Goal: Task Accomplishment & Management: Complete application form

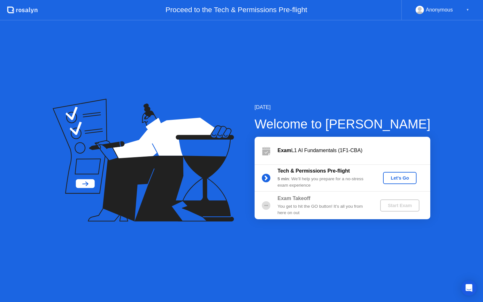
click at [404, 178] on div "Let's Go" at bounding box center [399, 177] width 28 height 5
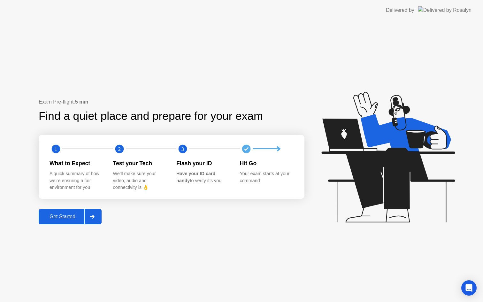
click at [65, 221] on button "Get Started" at bounding box center [70, 216] width 63 height 15
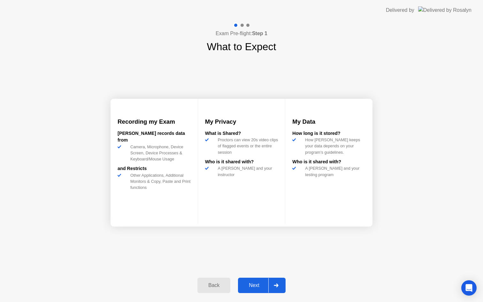
click at [252, 283] on div "Next" at bounding box center [254, 285] width 28 height 6
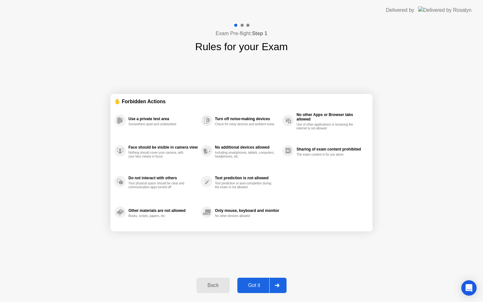
click at [252, 282] on div "Got it" at bounding box center [254, 285] width 30 height 6
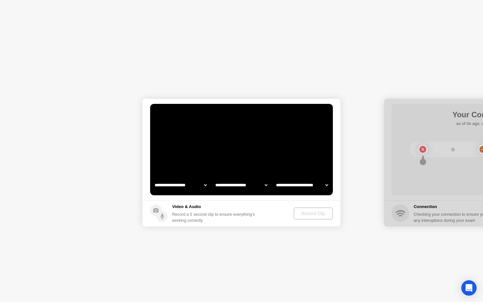
select select "**********"
select select "*******"
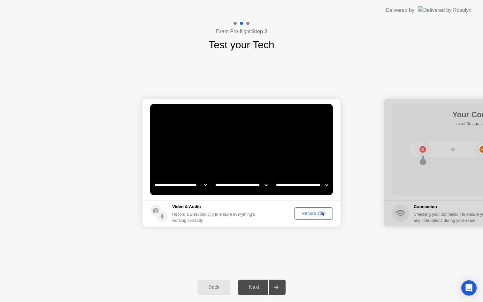
click at [304, 214] on div "Record Clip" at bounding box center [313, 213] width 34 height 5
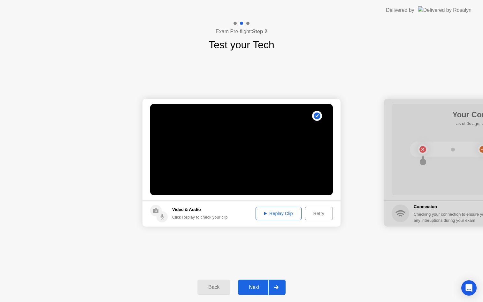
click at [259, 285] on div "Next" at bounding box center [254, 287] width 28 height 6
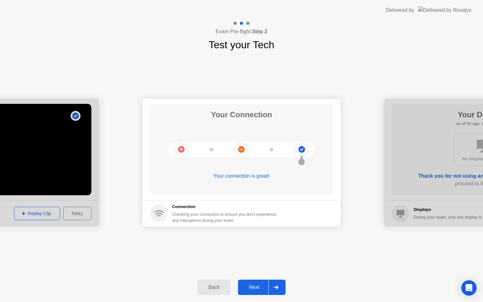
click at [249, 292] on button "Next" at bounding box center [262, 286] width 48 height 15
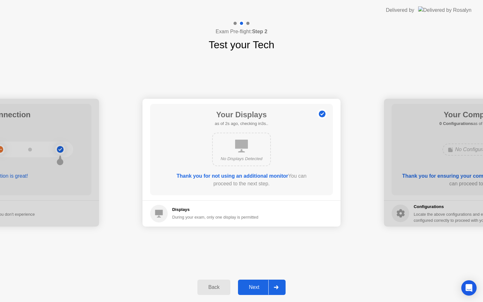
click at [251, 287] on div "Next" at bounding box center [254, 287] width 28 height 6
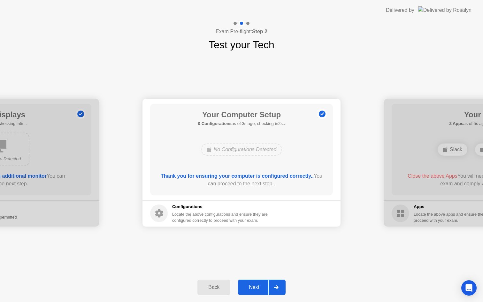
click at [251, 287] on div "Next" at bounding box center [254, 287] width 28 height 6
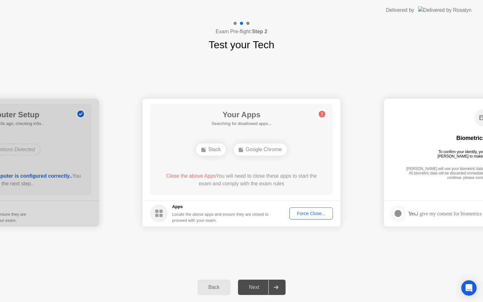
click at [246, 284] on div "Next" at bounding box center [254, 287] width 28 height 6
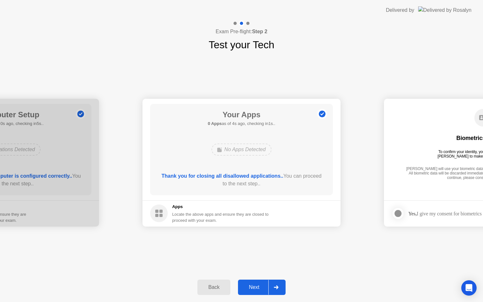
click at [259, 284] on div "Next" at bounding box center [254, 287] width 28 height 6
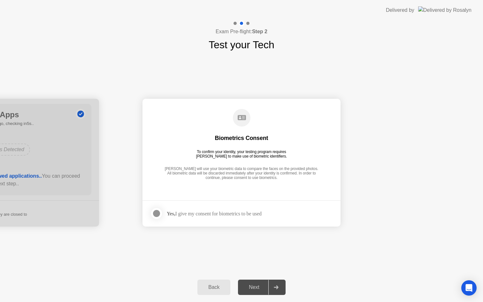
click at [160, 213] on div at bounding box center [157, 213] width 8 height 8
click at [254, 290] on div "Next" at bounding box center [254, 287] width 28 height 6
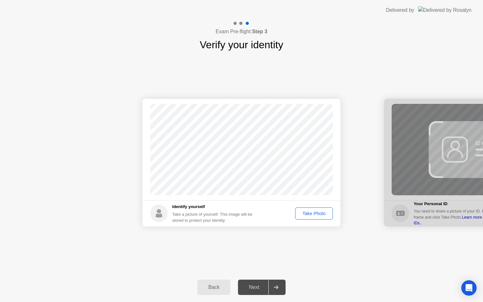
click at [318, 212] on div "Take Photo" at bounding box center [313, 213] width 33 height 5
click at [311, 214] on div "Retake" at bounding box center [318, 213] width 25 height 5
click at [311, 214] on div "Take Photo" at bounding box center [313, 213] width 33 height 5
click at [253, 291] on button "Next" at bounding box center [262, 286] width 48 height 15
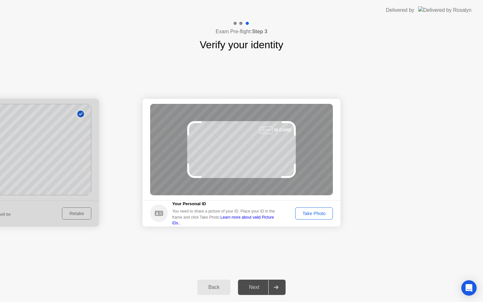
click at [317, 216] on div "Take Photo" at bounding box center [313, 213] width 33 height 5
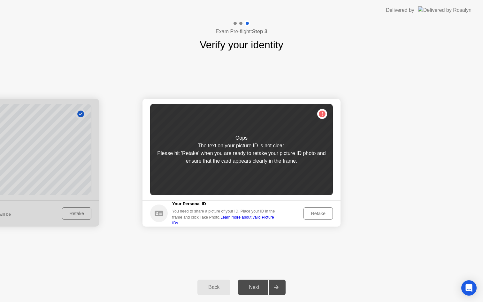
click at [317, 216] on div "Retake" at bounding box center [318, 213] width 25 height 5
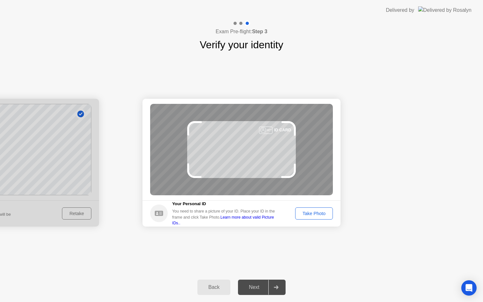
click at [317, 216] on div "Take Photo" at bounding box center [313, 213] width 33 height 5
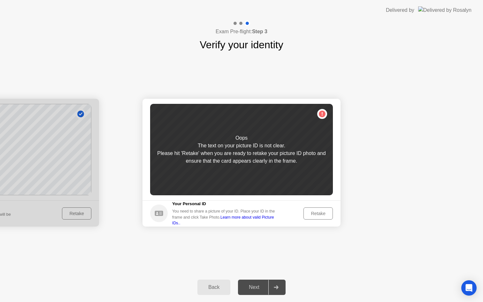
click at [317, 216] on div "Retake" at bounding box center [318, 213] width 25 height 5
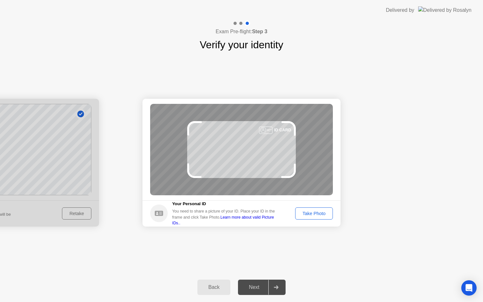
click at [317, 216] on div "Take Photo" at bounding box center [313, 213] width 33 height 5
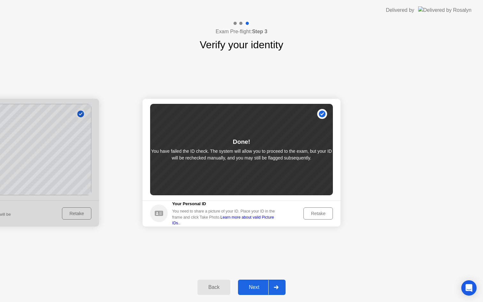
click at [241, 281] on button "Next" at bounding box center [262, 286] width 48 height 15
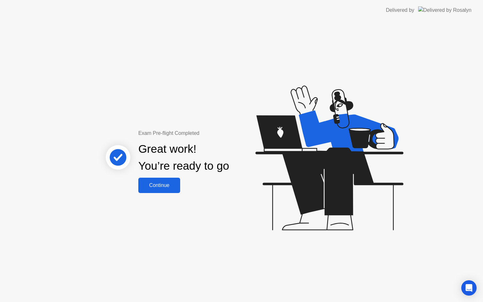
click at [160, 186] on div "Continue" at bounding box center [159, 185] width 38 height 6
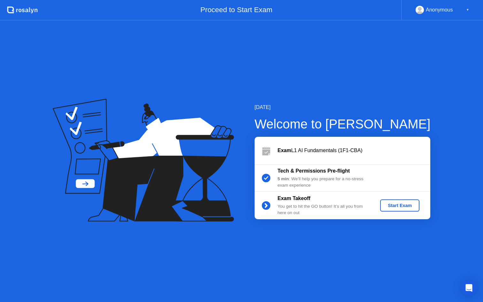
click at [394, 203] on div "Start Exam" at bounding box center [400, 205] width 34 height 5
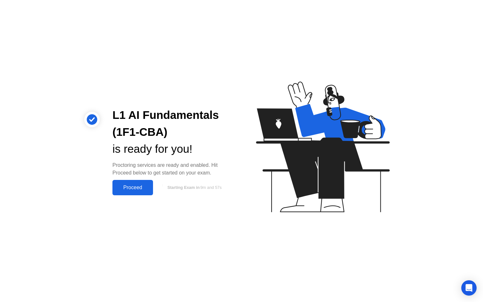
click at [140, 185] on div "Proceed" at bounding box center [132, 188] width 37 height 6
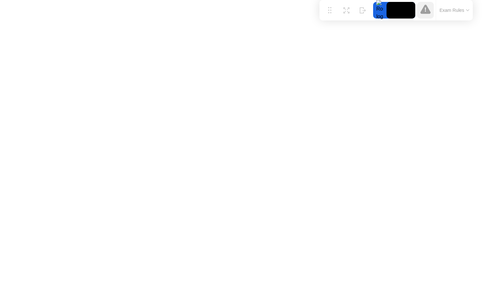
drag, startPoint x: 176, startPoint y: 291, endPoint x: 330, endPoint y: -8, distance: 336.7
click at [330, 0] on html "Move Expand Hide Exam Rules Sorry, Web RTC is not available in your browser exa…" at bounding box center [241, 151] width 483 height 302
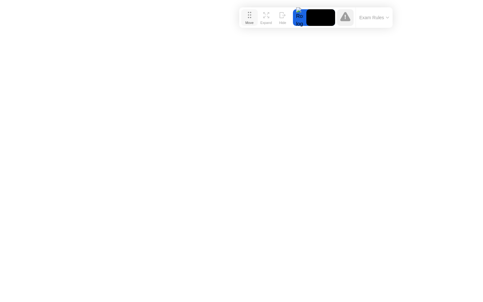
drag, startPoint x: 327, startPoint y: 16, endPoint x: 247, endPoint y: 23, distance: 80.4
click at [247, 23] on div "Move" at bounding box center [249, 23] width 8 height 4
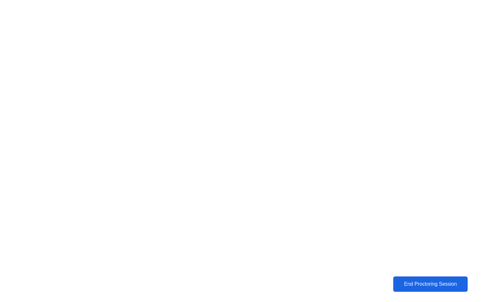
click at [428, 289] on button "End Proctoring Session" at bounding box center [430, 284] width 82 height 17
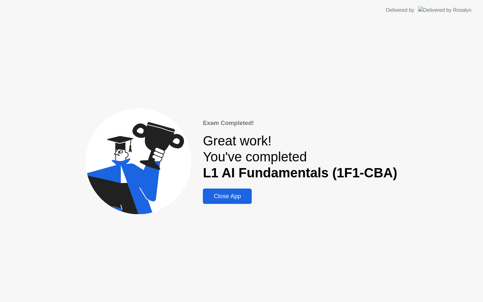
click at [237, 191] on button "Close App" at bounding box center [227, 195] width 49 height 15
